Goal: Task Accomplishment & Management: Use online tool/utility

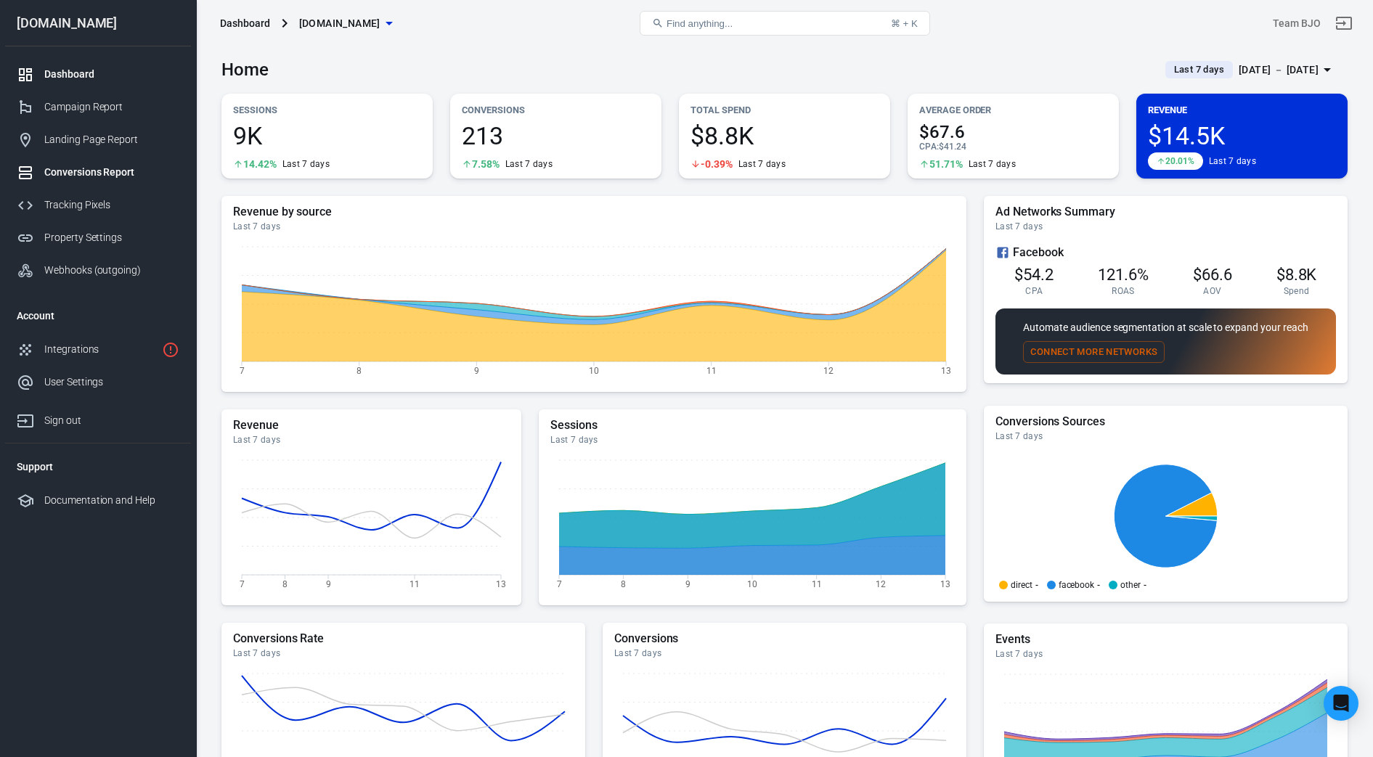
click at [99, 168] on div "Conversions Report" at bounding box center [111, 172] width 135 height 15
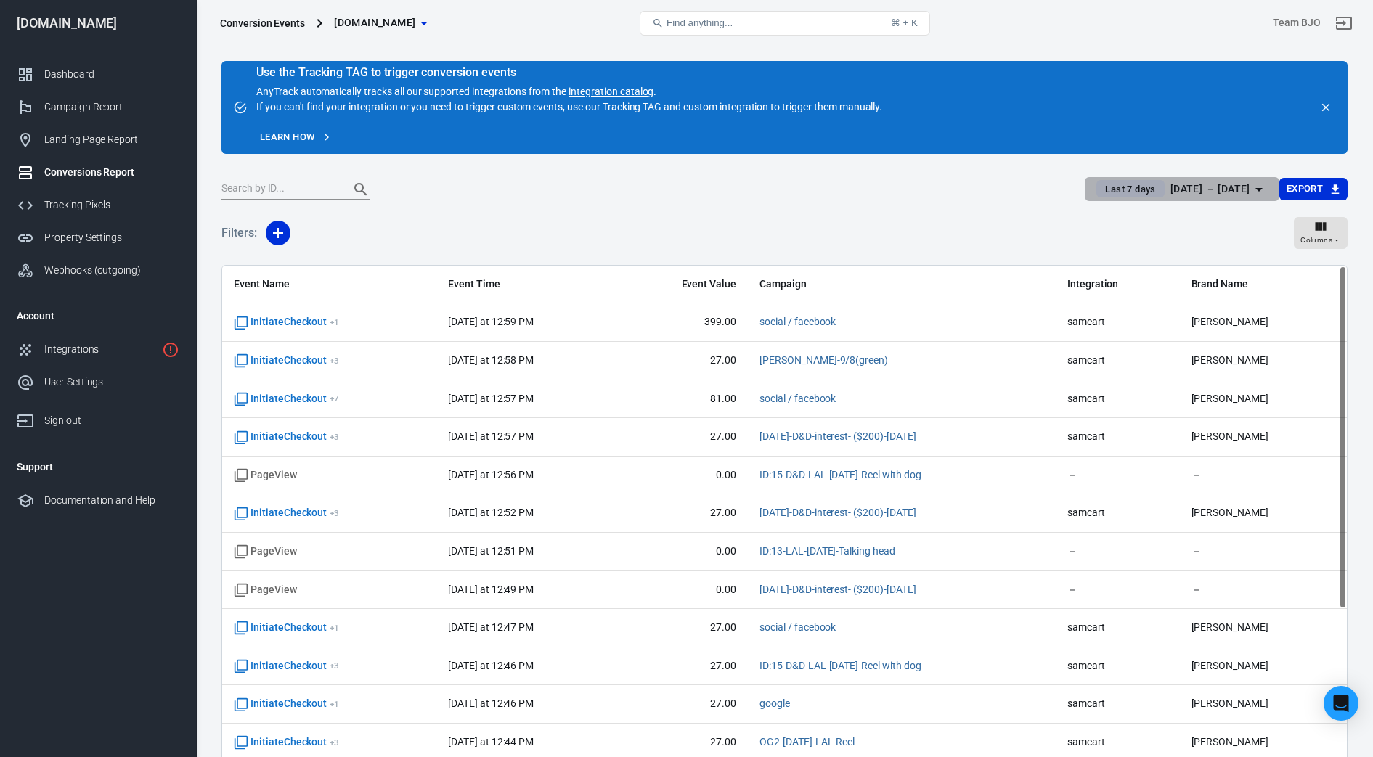
click at [1256, 195] on icon "button" at bounding box center [1258, 189] width 17 height 17
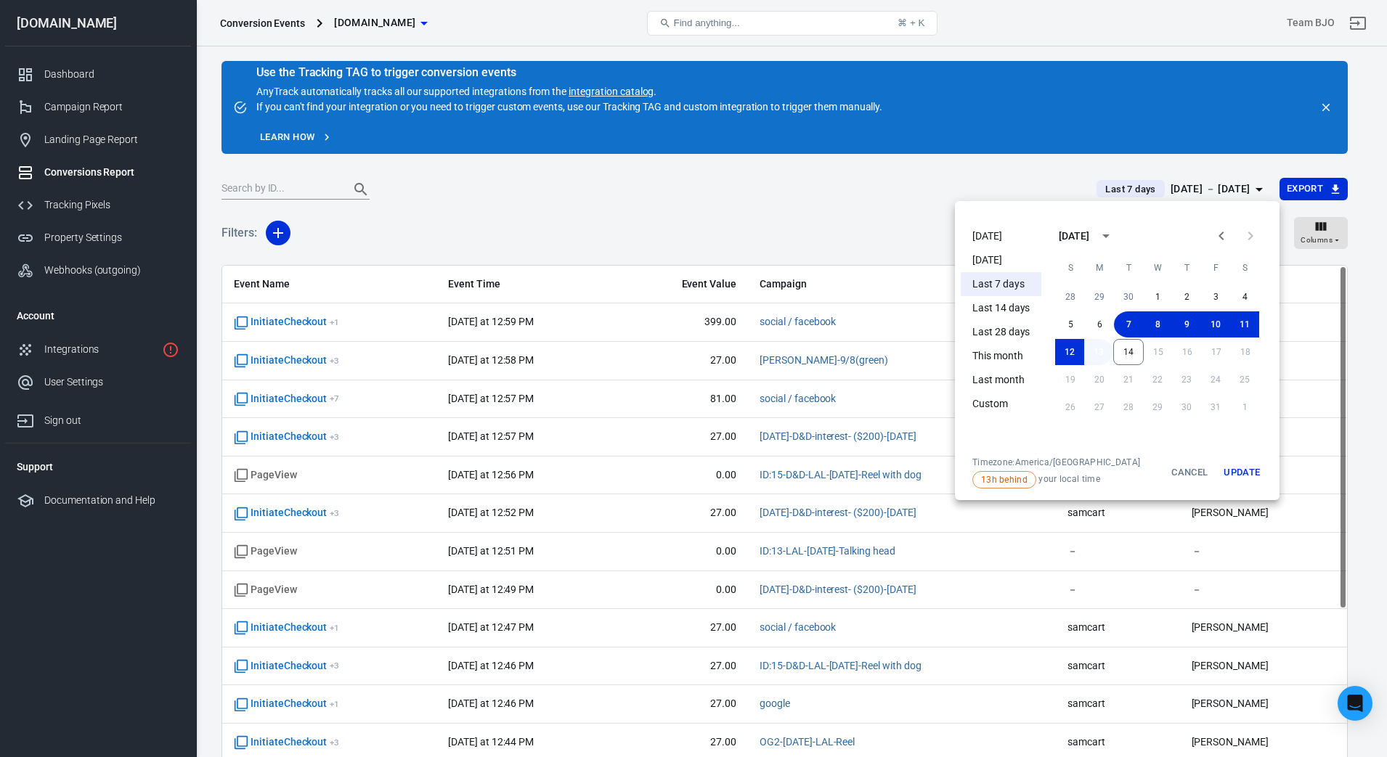
click at [1099, 354] on button "13" at bounding box center [1098, 352] width 29 height 26
click at [1099, 359] on button "13" at bounding box center [1098, 352] width 29 height 26
click at [1142, 359] on button "14" at bounding box center [1128, 352] width 30 height 26
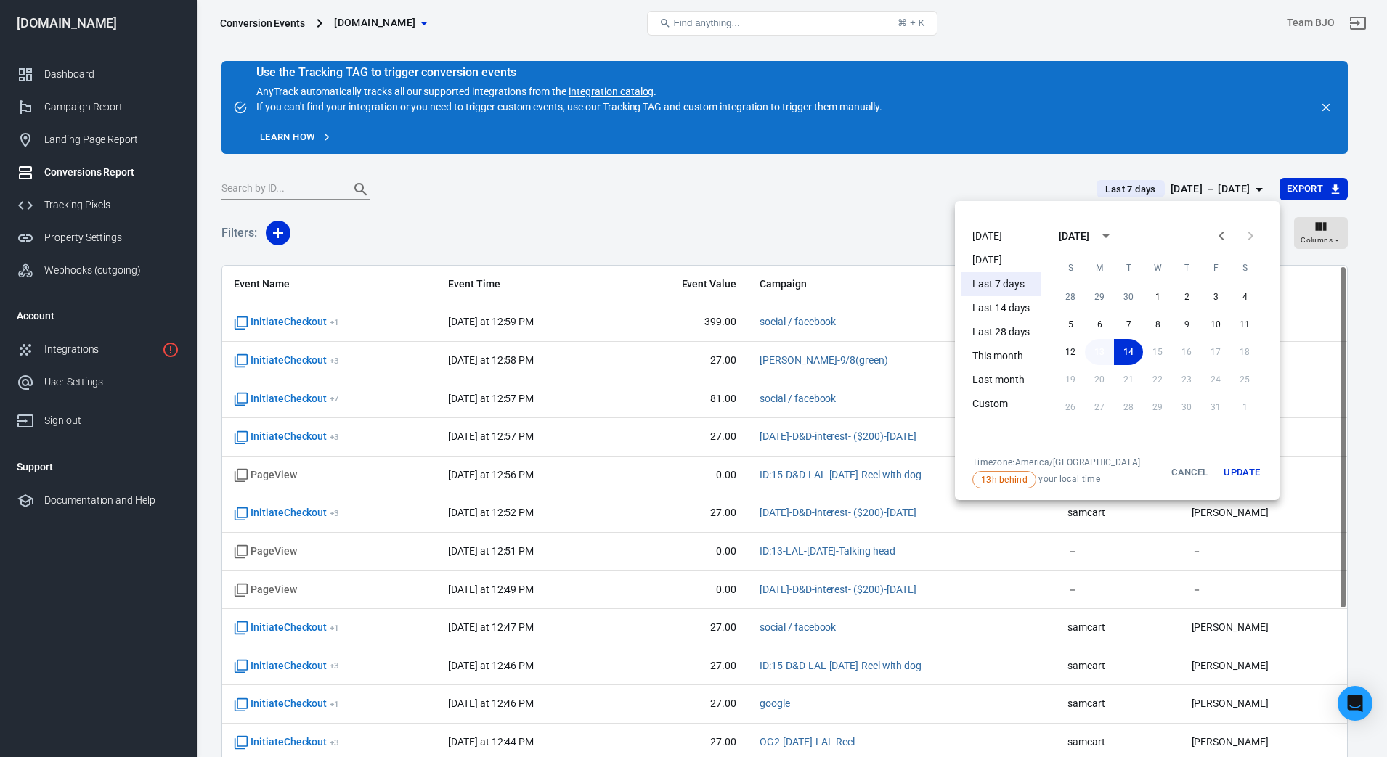
click at [1100, 351] on button "13" at bounding box center [1099, 352] width 29 height 26
click at [1100, 351] on button "13" at bounding box center [1098, 352] width 29 height 26
click at [1234, 465] on button "Update" at bounding box center [1241, 473] width 46 height 32
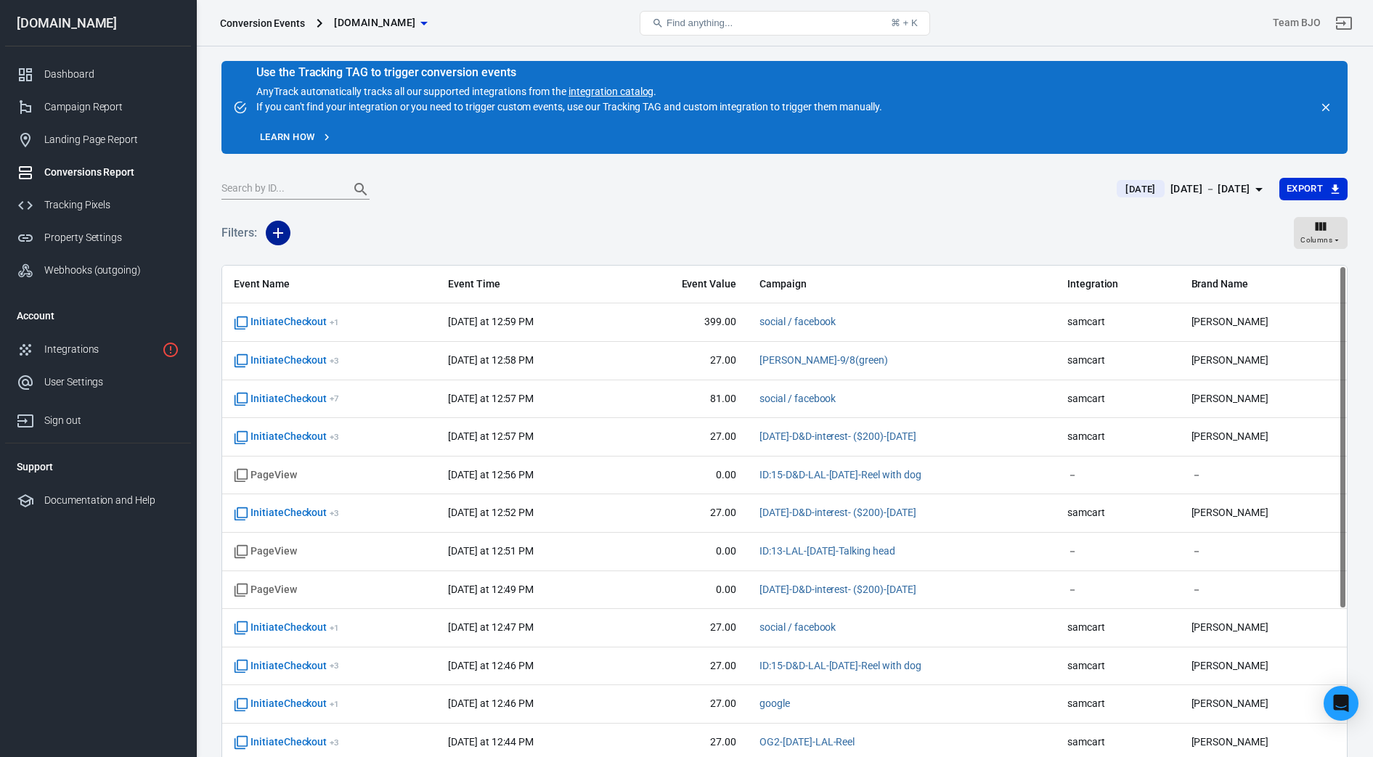
click at [274, 233] on icon "button" at bounding box center [278, 233] width 10 height 10
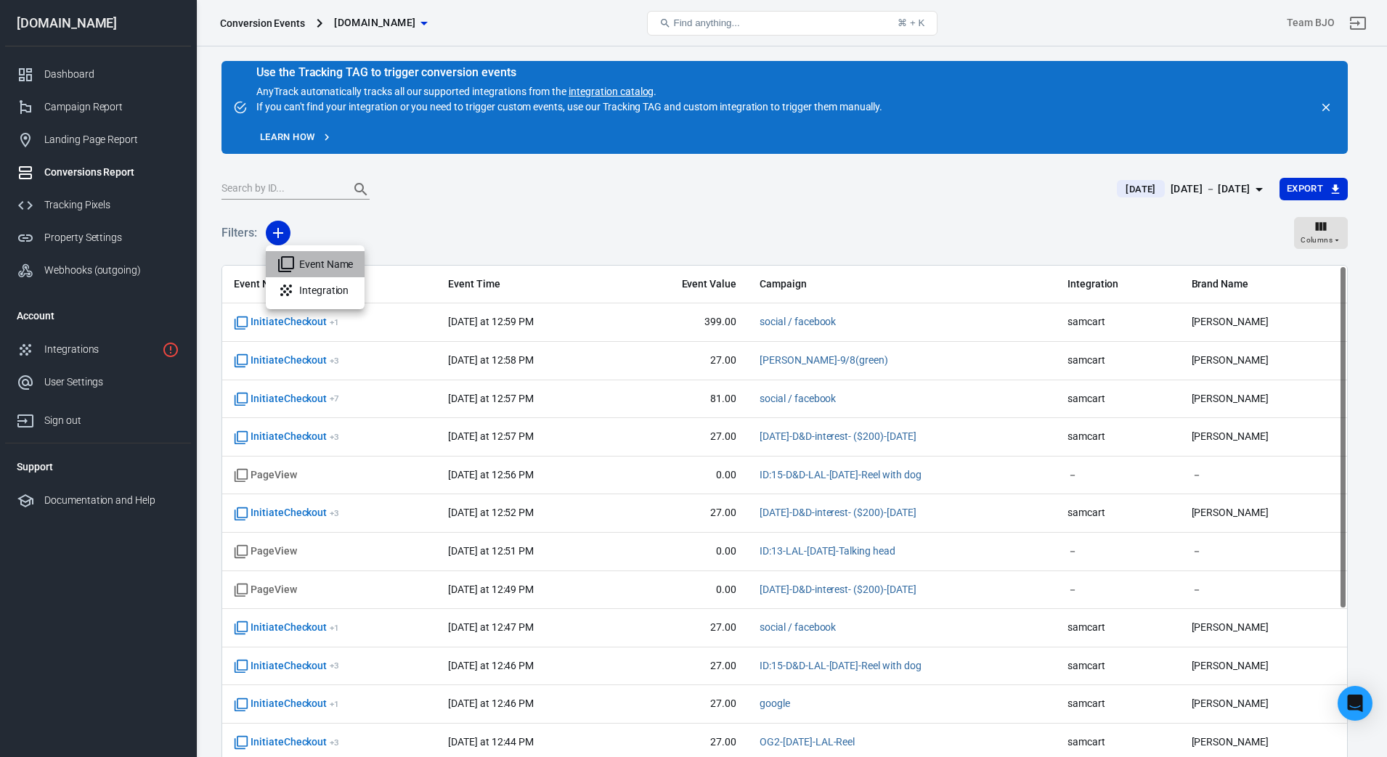
click at [326, 267] on li "Event Name" at bounding box center [315, 264] width 99 height 26
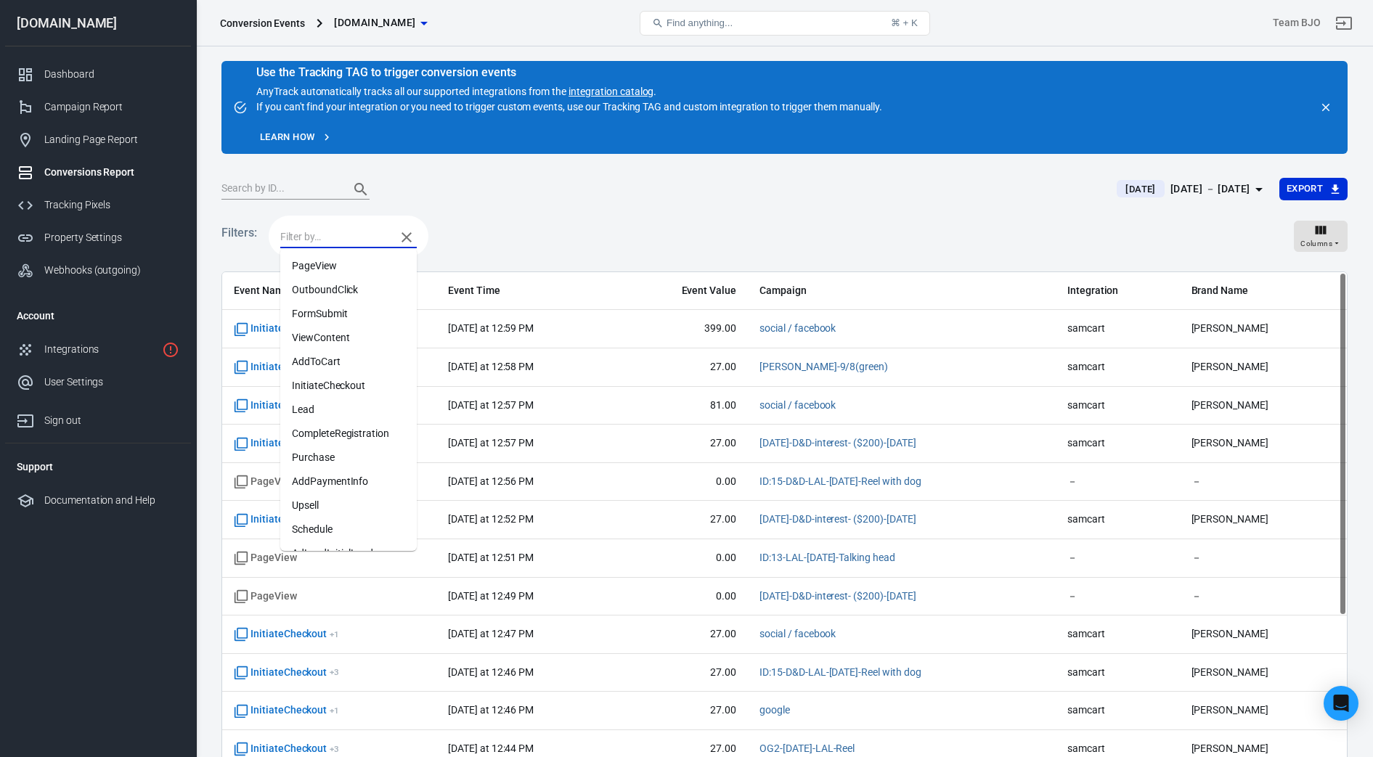
click at [342, 233] on input "text" at bounding box center [334, 237] width 108 height 18
click at [320, 455] on li "Purchase" at bounding box center [348, 458] width 137 height 24
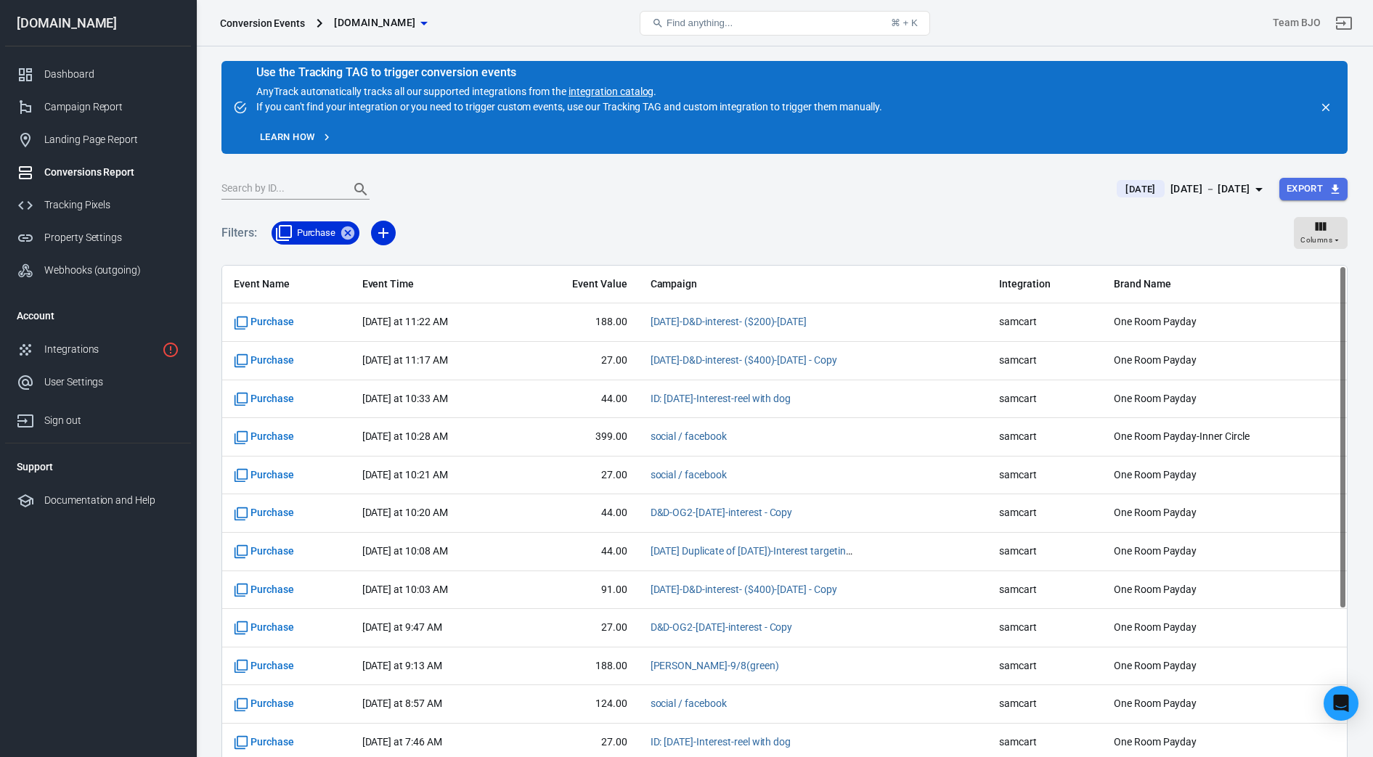
click at [1311, 189] on button "Export" at bounding box center [1313, 189] width 68 height 23
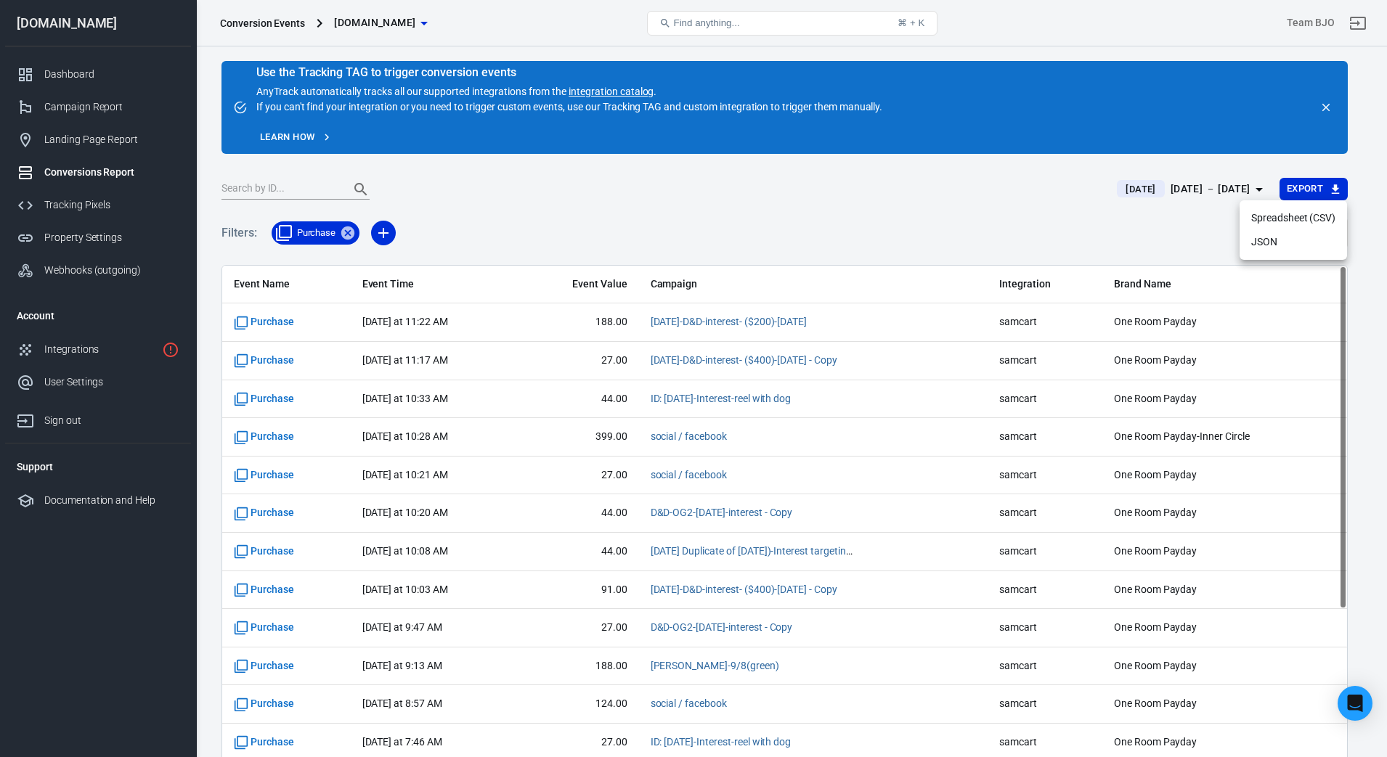
click at [1290, 220] on li "Spreadsheet (CSV)" at bounding box center [1293, 218] width 107 height 24
